Goal: Task Accomplishment & Management: Complete application form

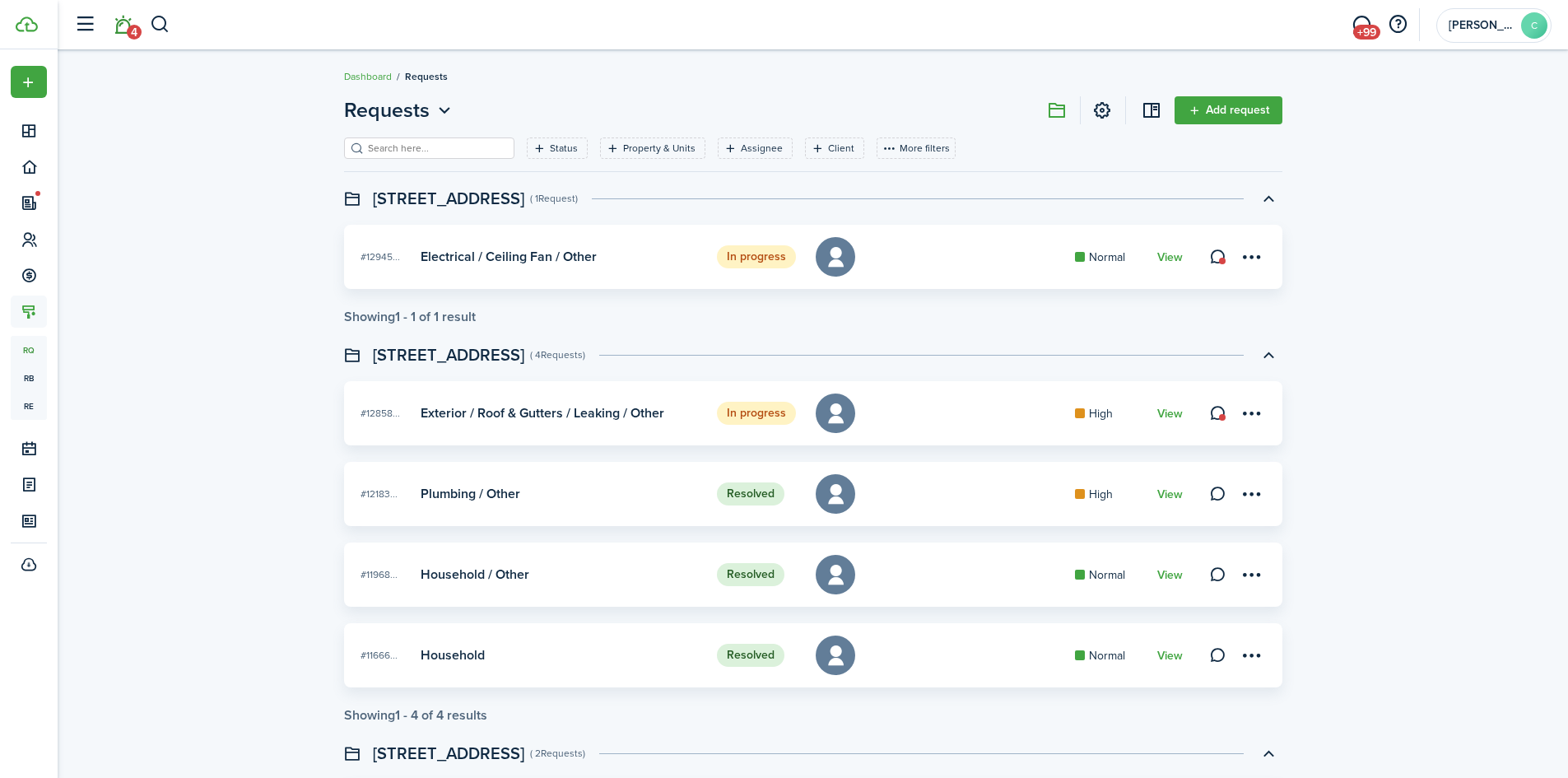
click at [123, 31] on link "4" at bounding box center [122, 24] width 31 height 42
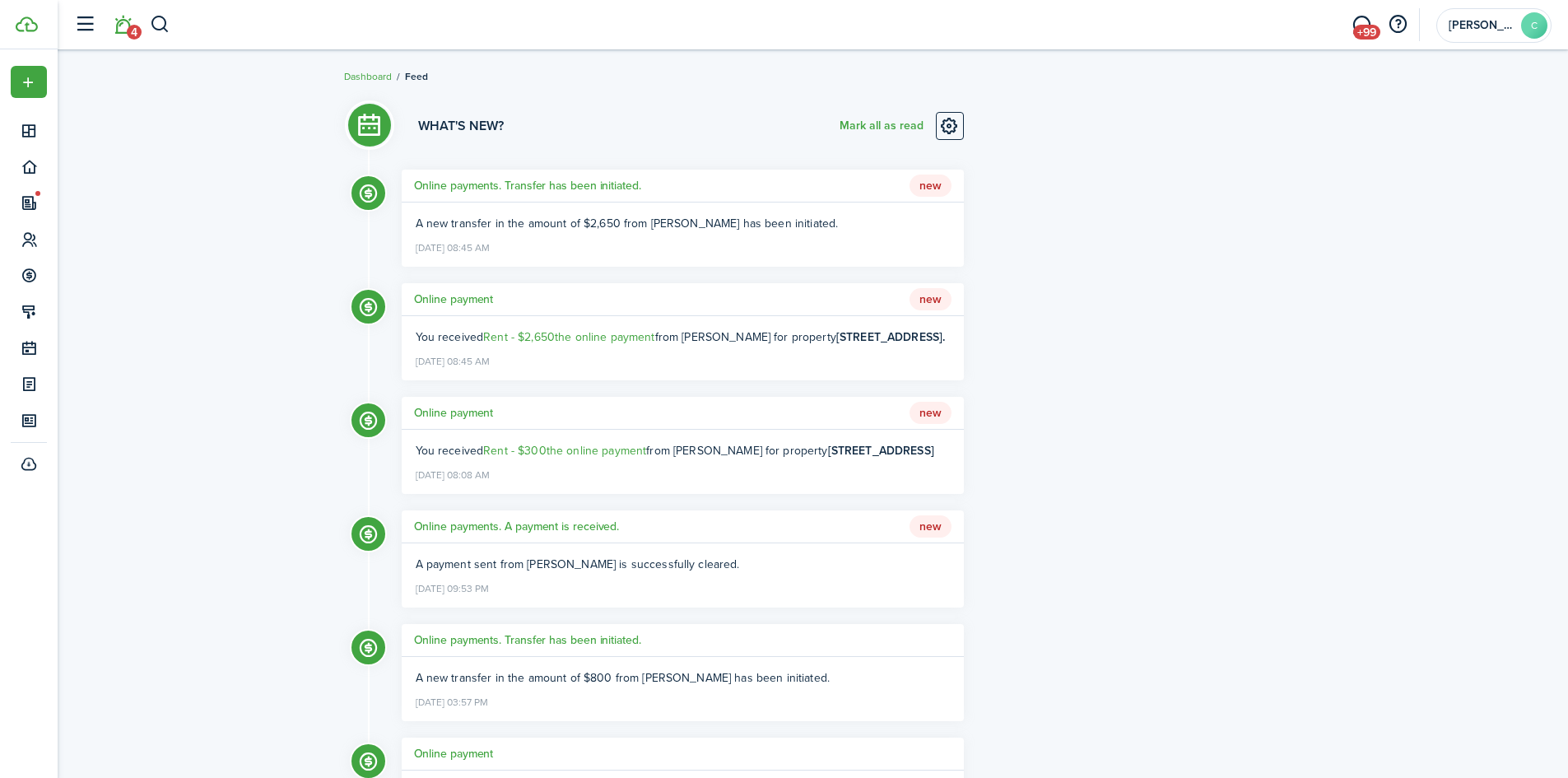
click at [122, 26] on li "4" at bounding box center [122, 24] width 37 height 42
click at [129, 34] on li "4" at bounding box center [122, 24] width 37 height 42
click at [888, 122] on button "Mark all as read" at bounding box center [882, 126] width 84 height 28
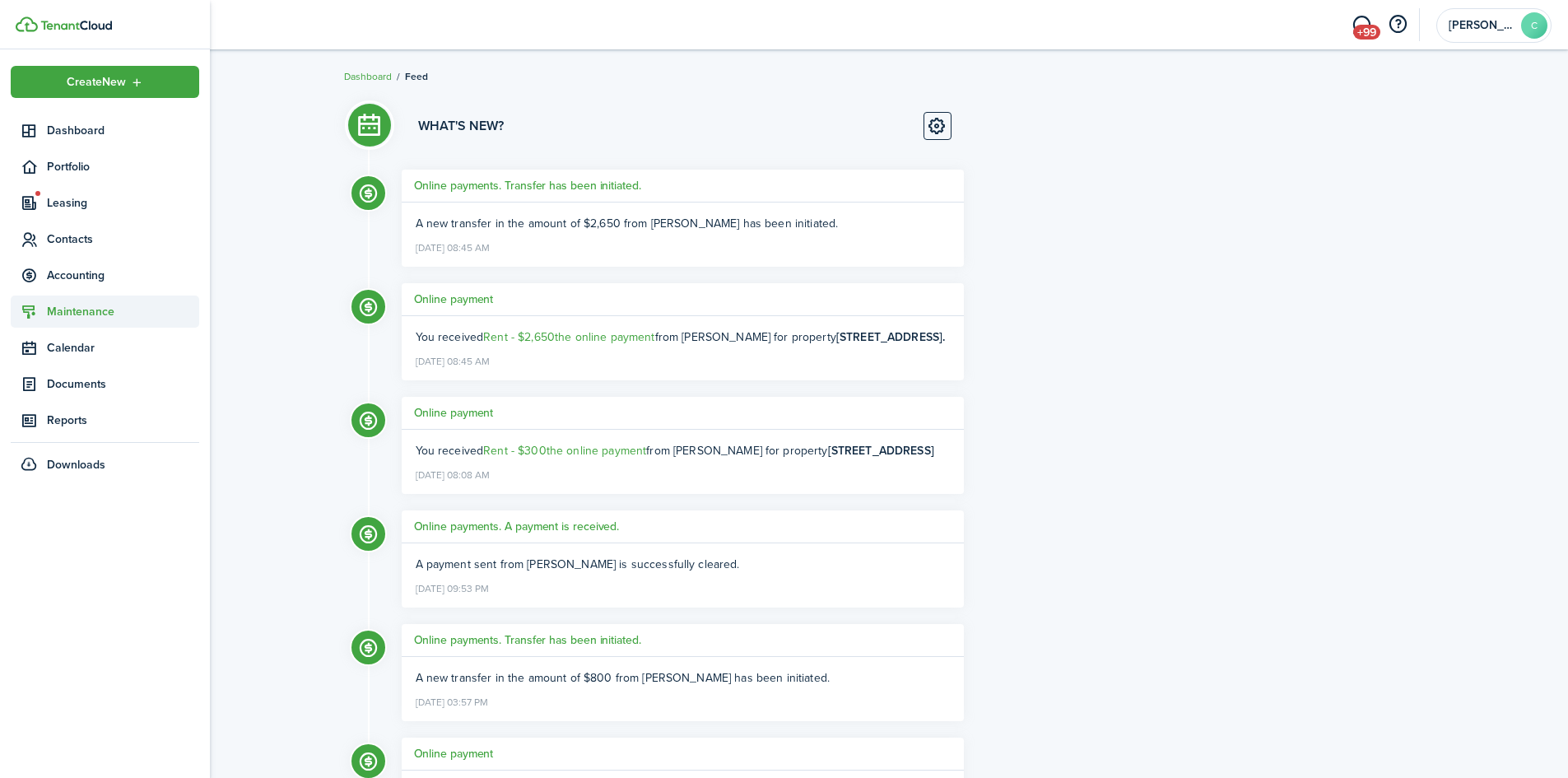
click at [86, 307] on span "Maintenance" at bounding box center [122, 311] width 152 height 17
click at [79, 349] on span "Requests" at bounding box center [122, 350] width 152 height 17
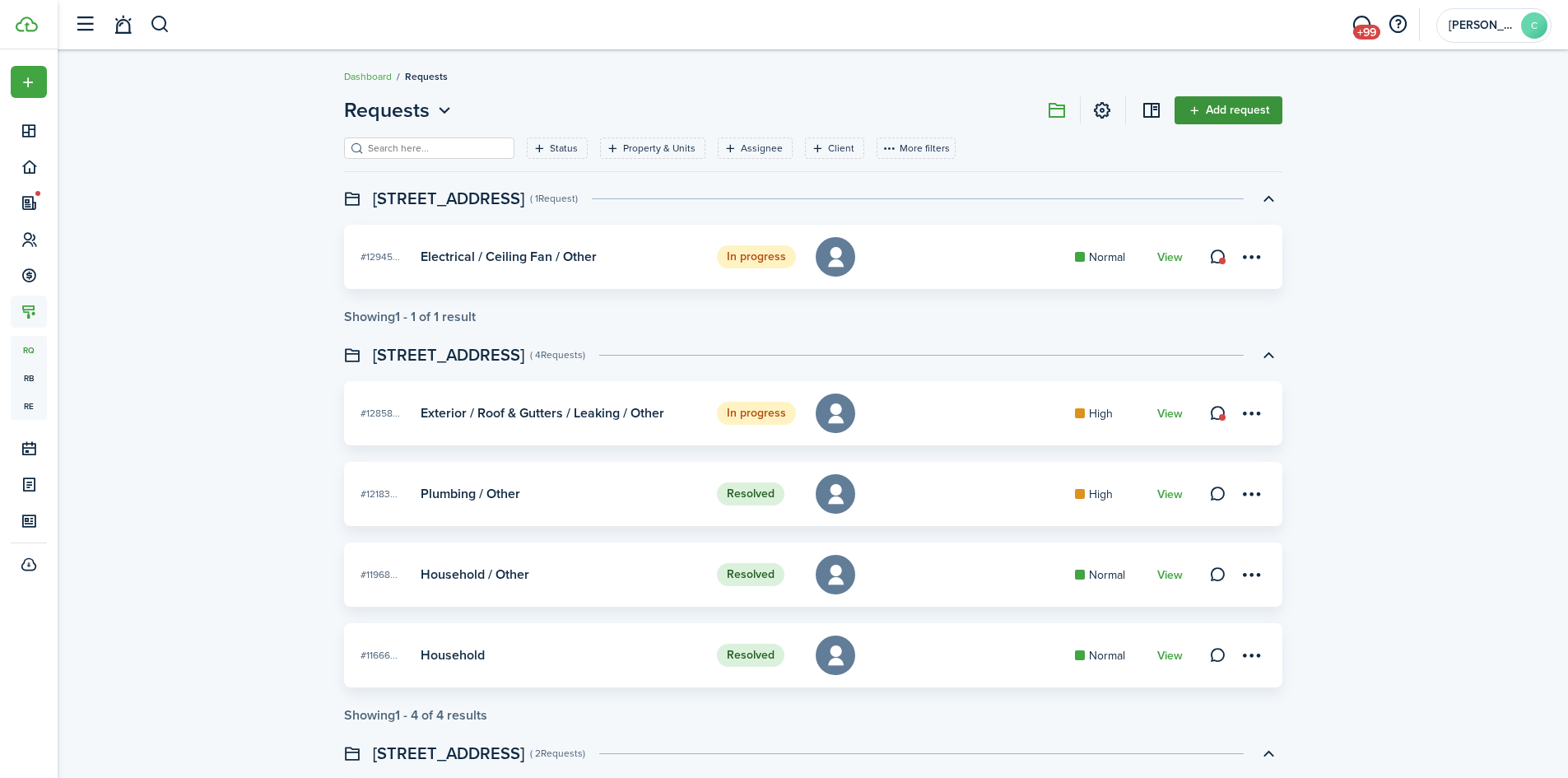
click at [1231, 108] on link "Add request" at bounding box center [1228, 110] width 108 height 28
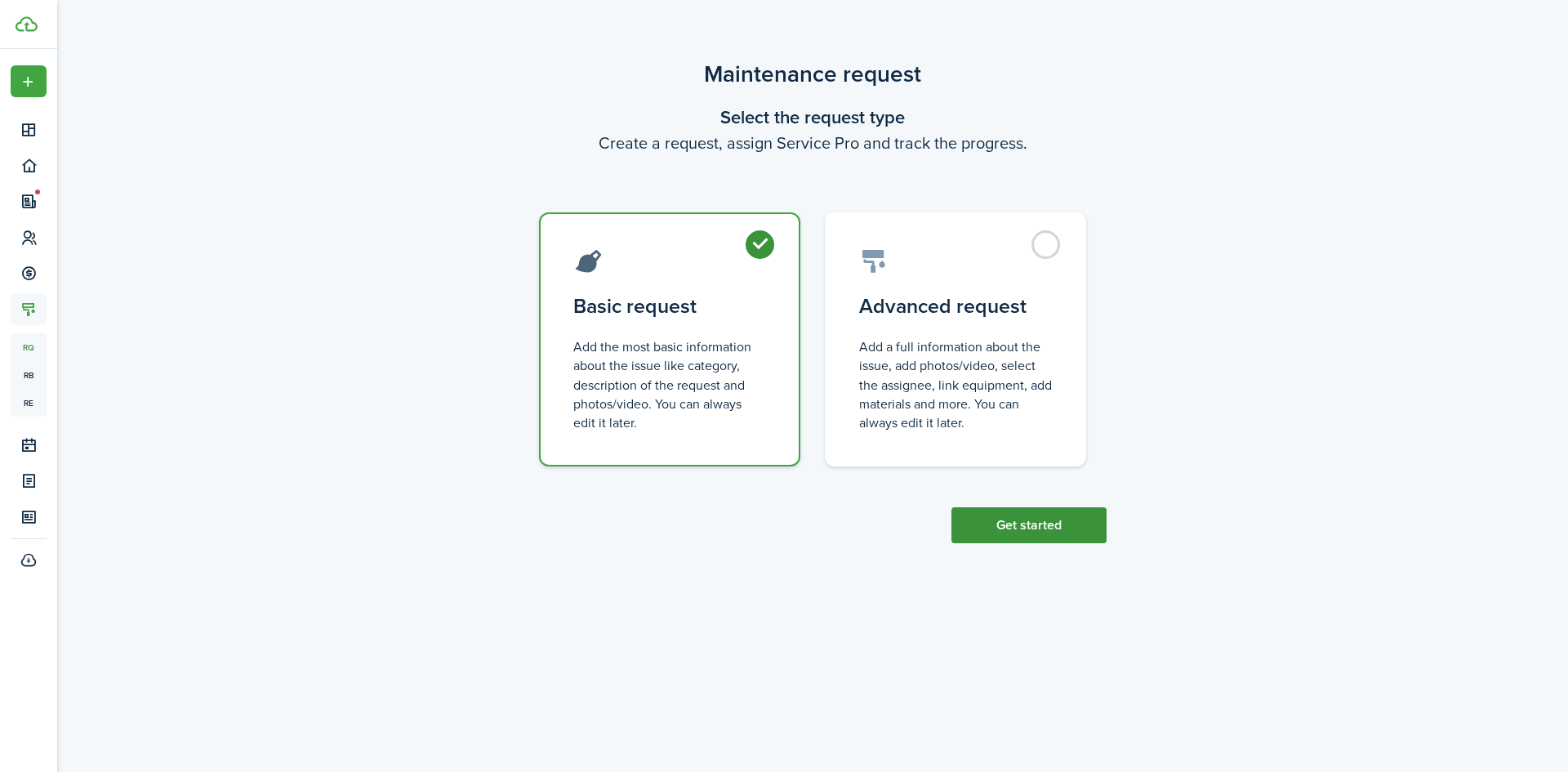
click at [1072, 538] on button "Get started" at bounding box center [1029, 525] width 155 height 36
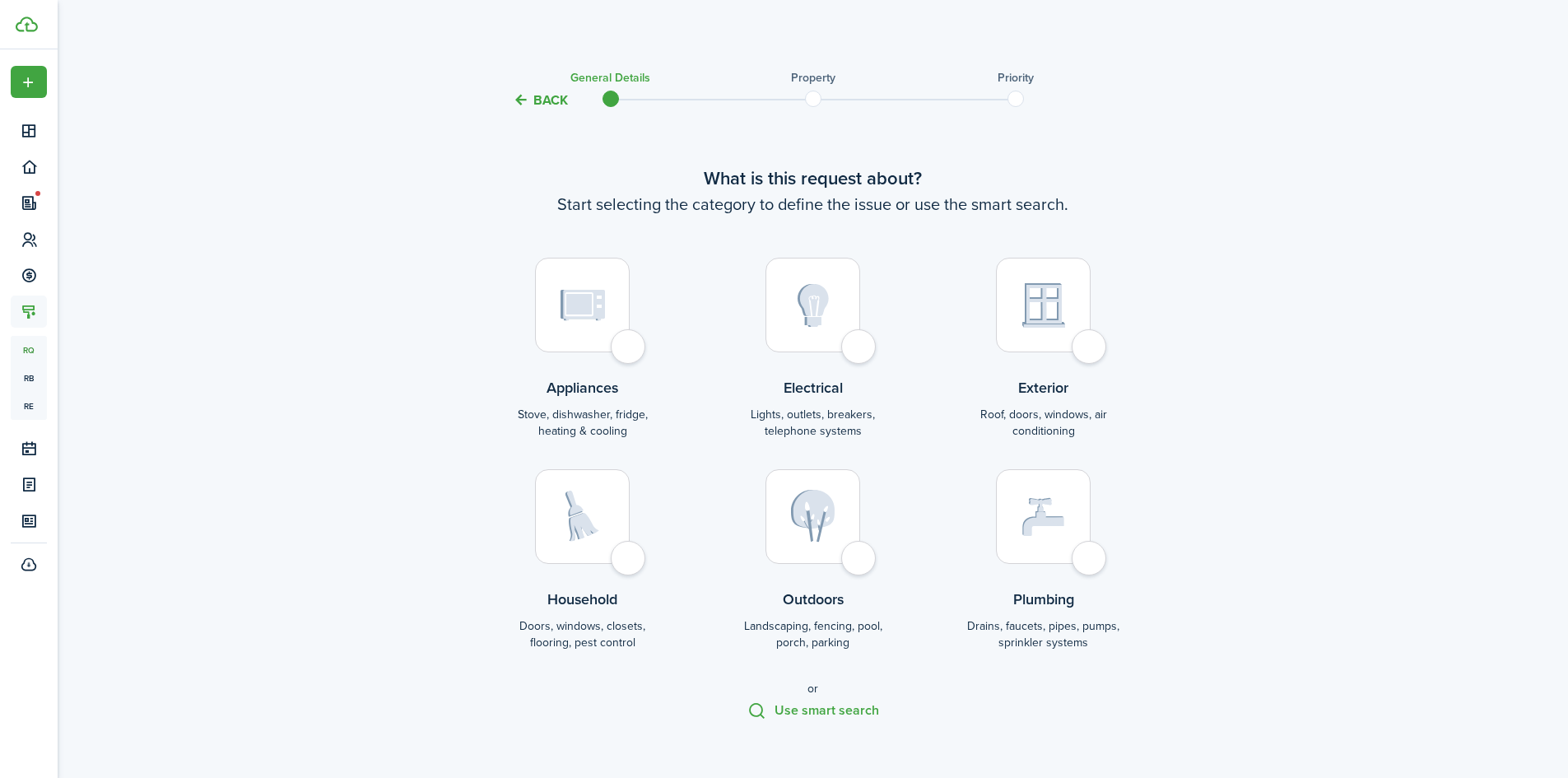
click at [1091, 553] on div at bounding box center [1043, 516] width 94 height 94
radio input "true"
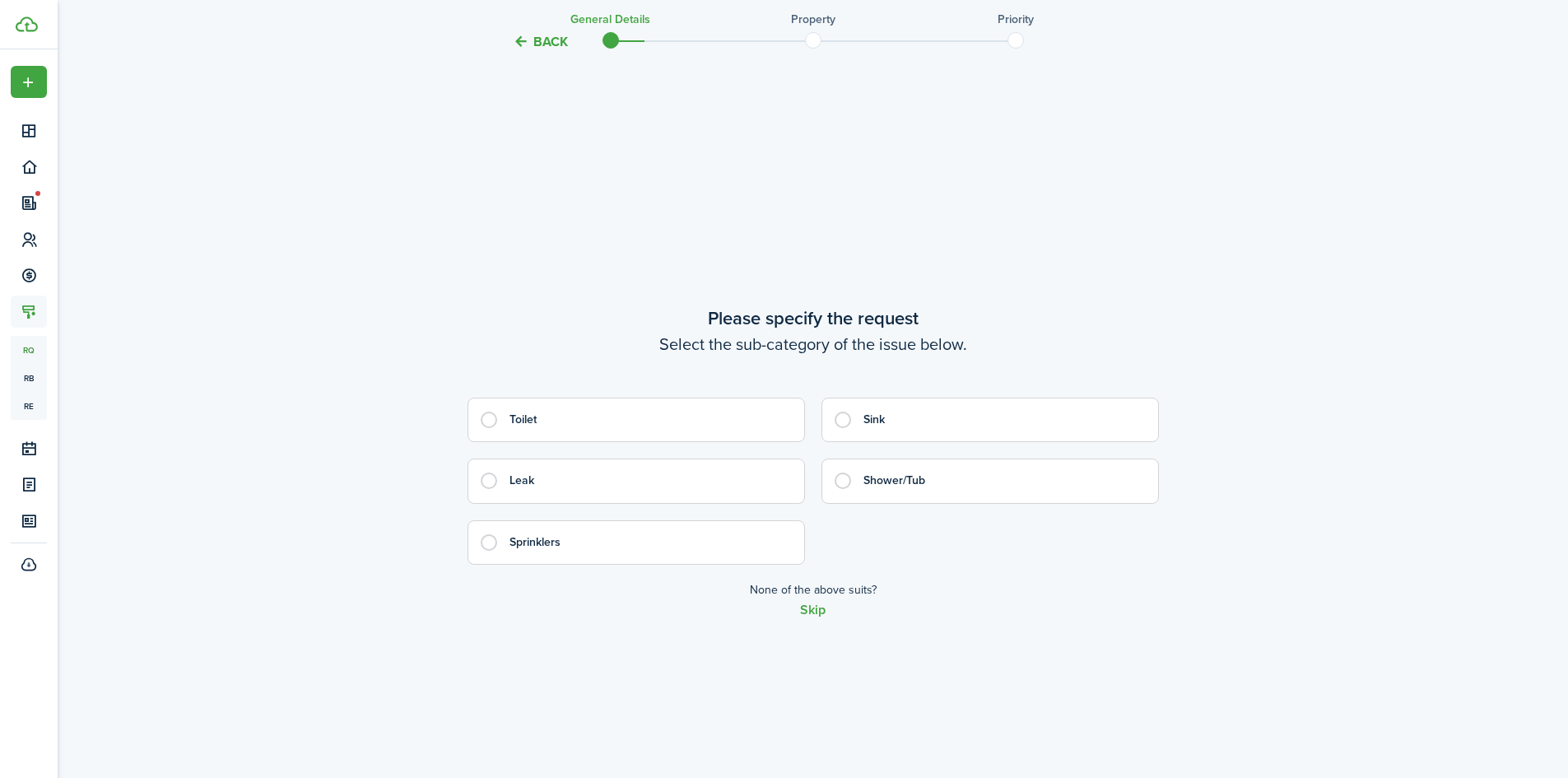
scroll to position [687, 0]
click at [856, 412] on label "Sink" at bounding box center [990, 413] width 338 height 45
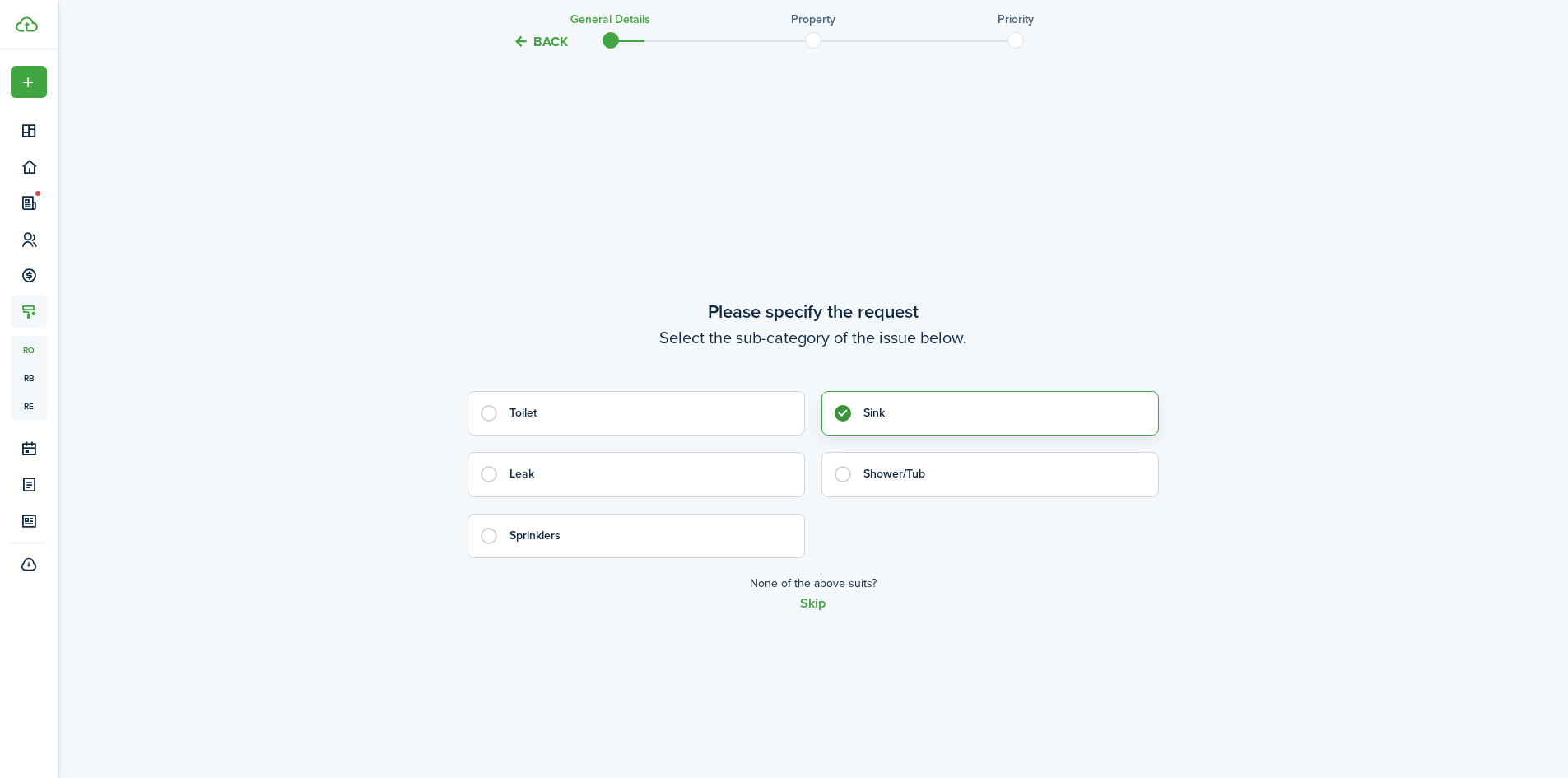
radio input "true"
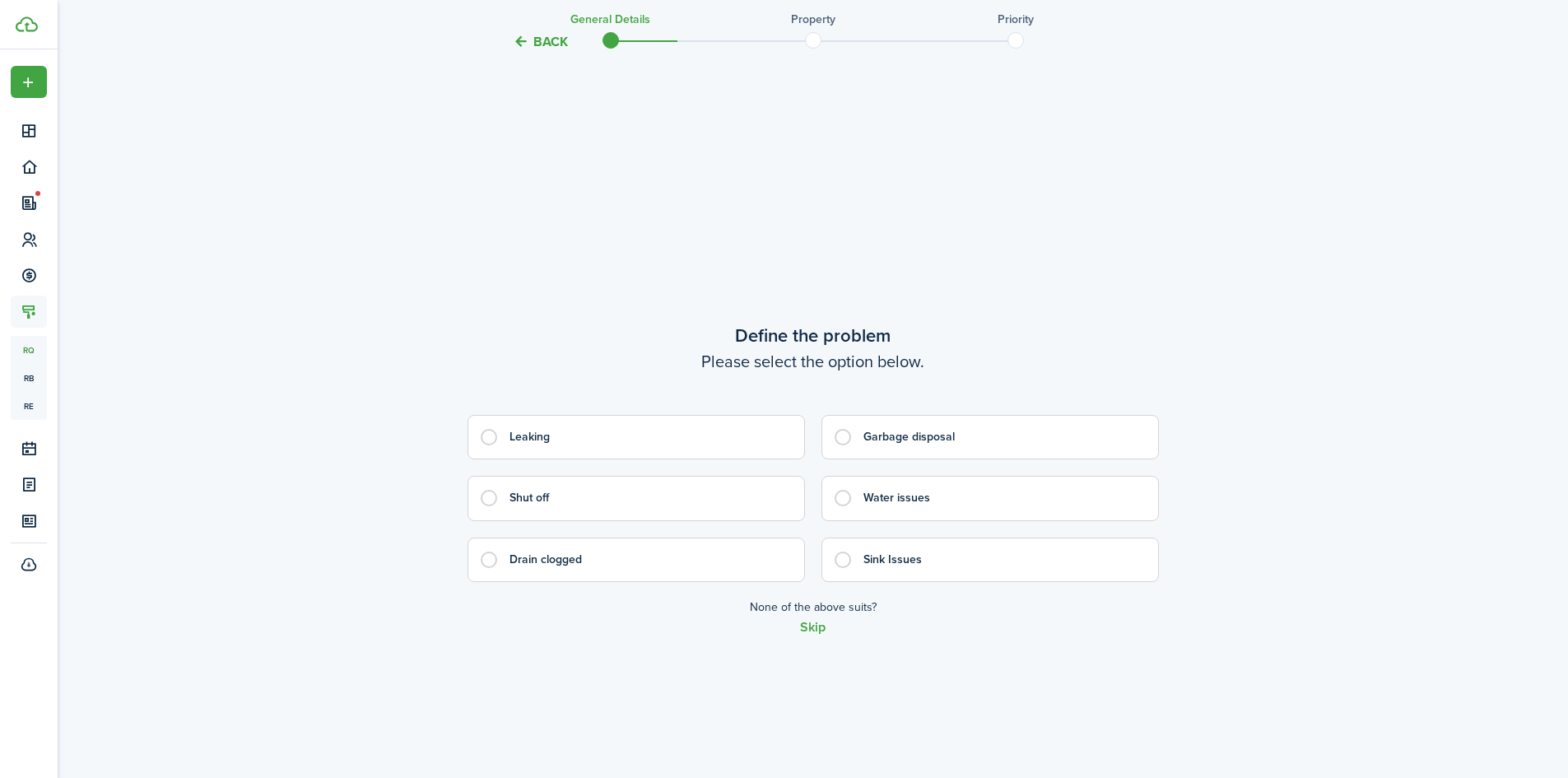
scroll to position [1465, 0]
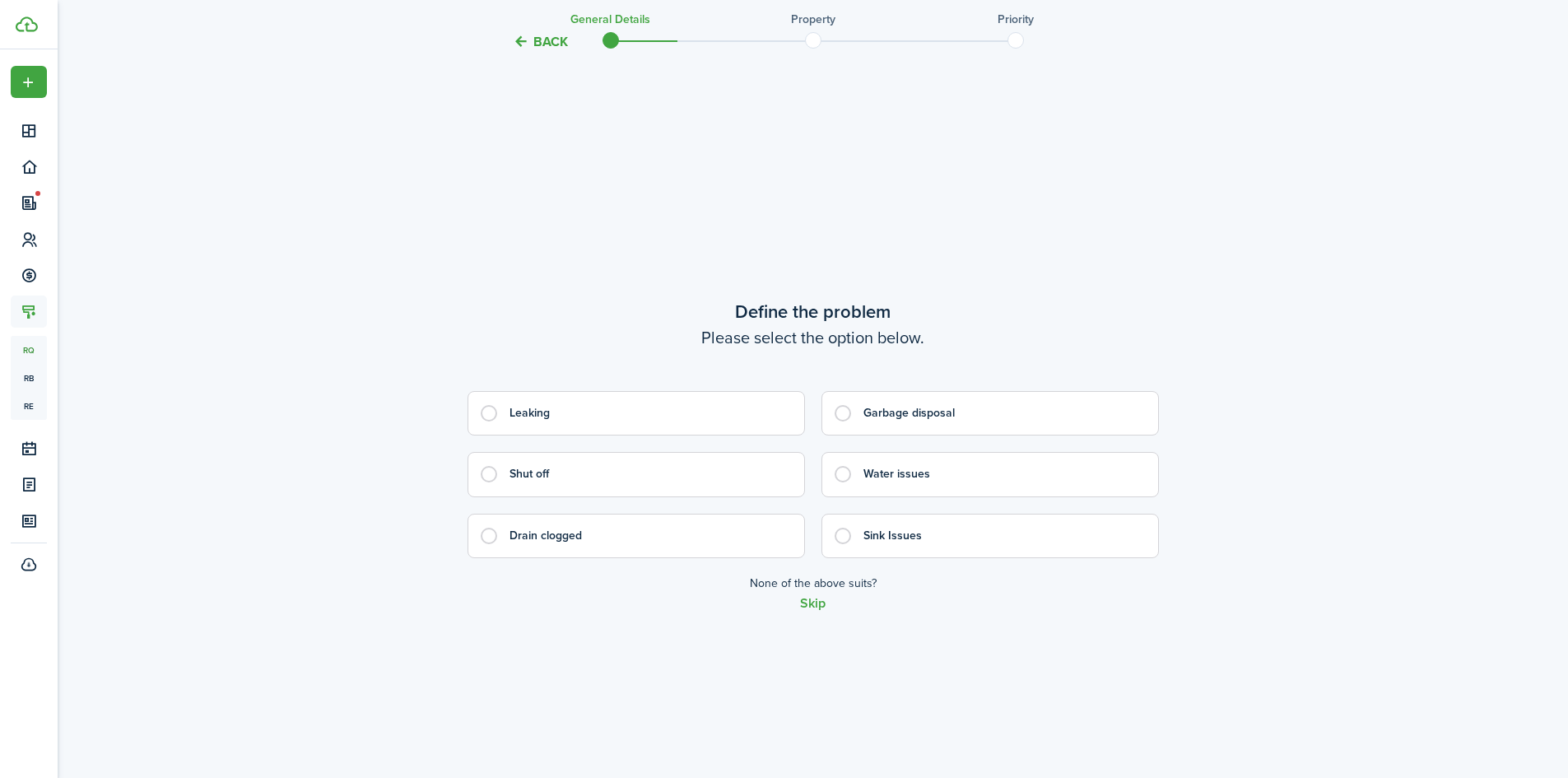
click at [541, 540] on control-radio-card-title "Drain clogged" at bounding box center [649, 536] width 279 height 17
radio input "true"
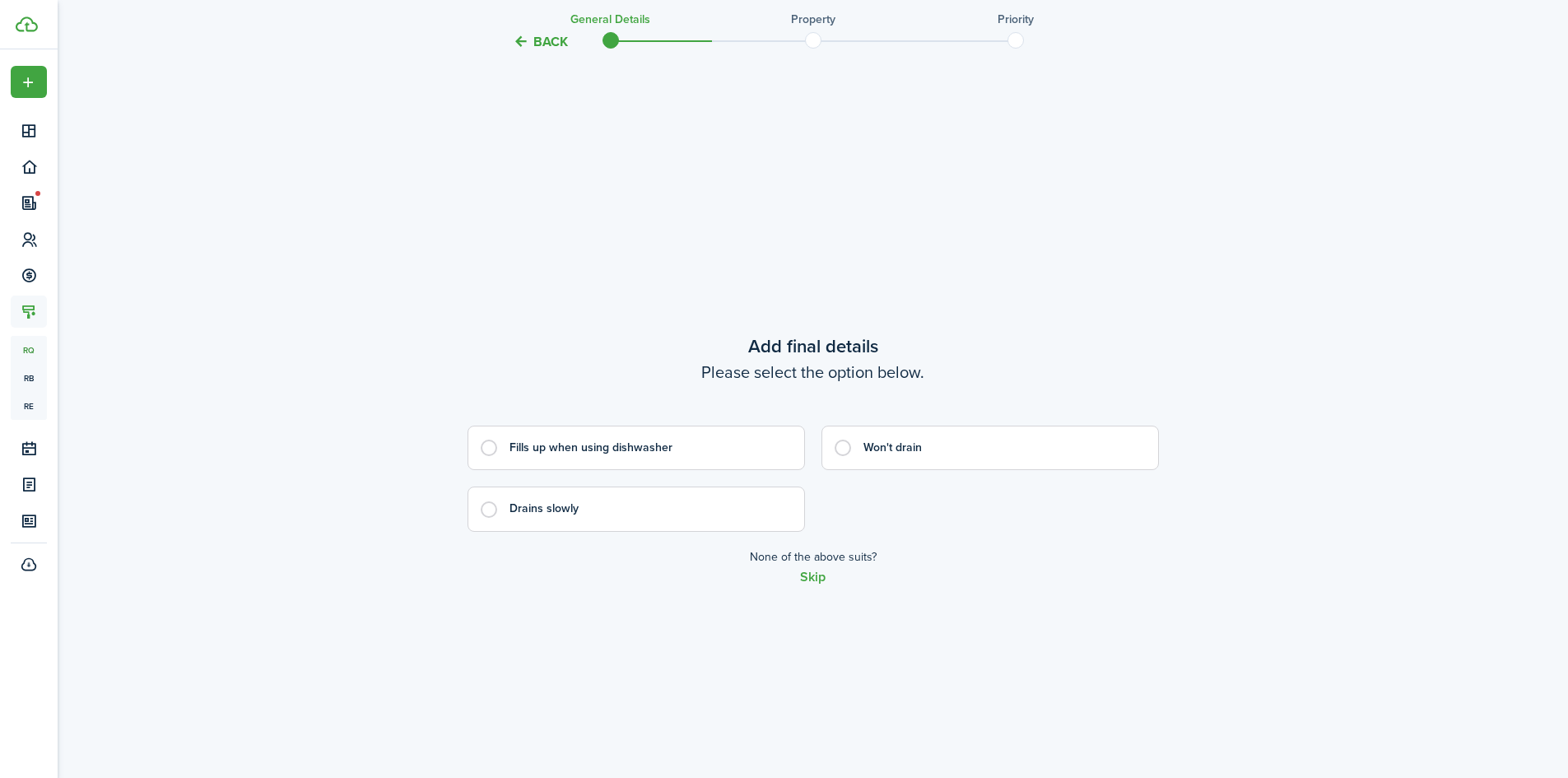
scroll to position [2243, 0]
click at [808, 576] on button "Skip" at bounding box center [813, 573] width 25 height 15
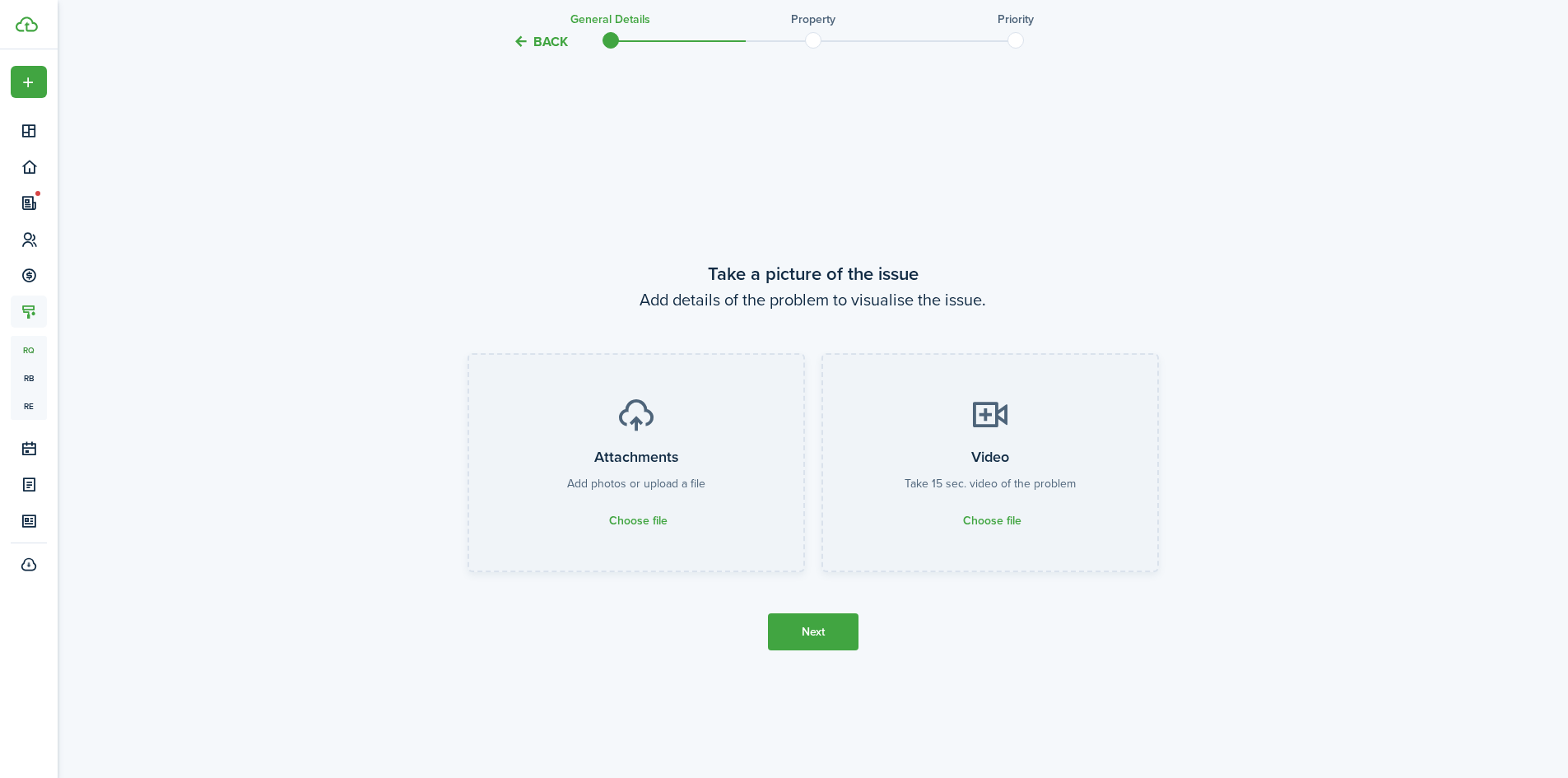
scroll to position [3021, 0]
